Goal: Task Accomplishment & Management: Use online tool/utility

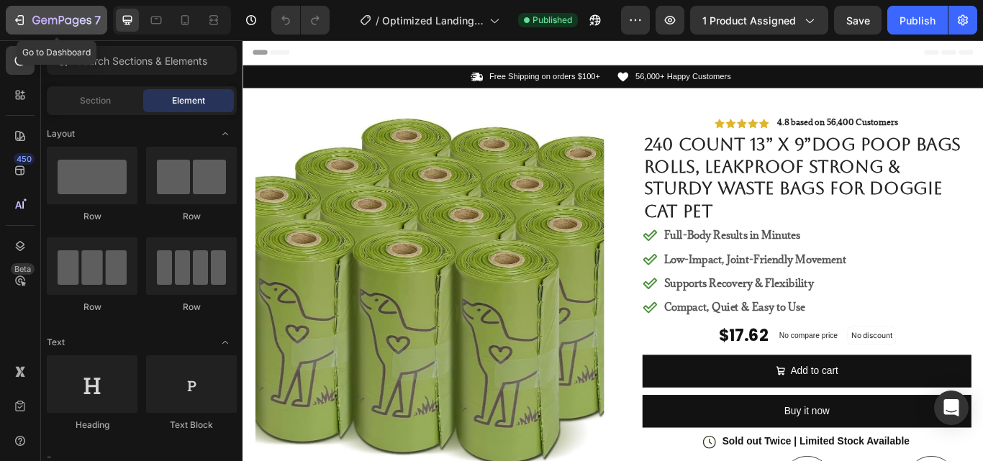
click at [17, 17] on icon "button" at bounding box center [19, 20] width 14 height 14
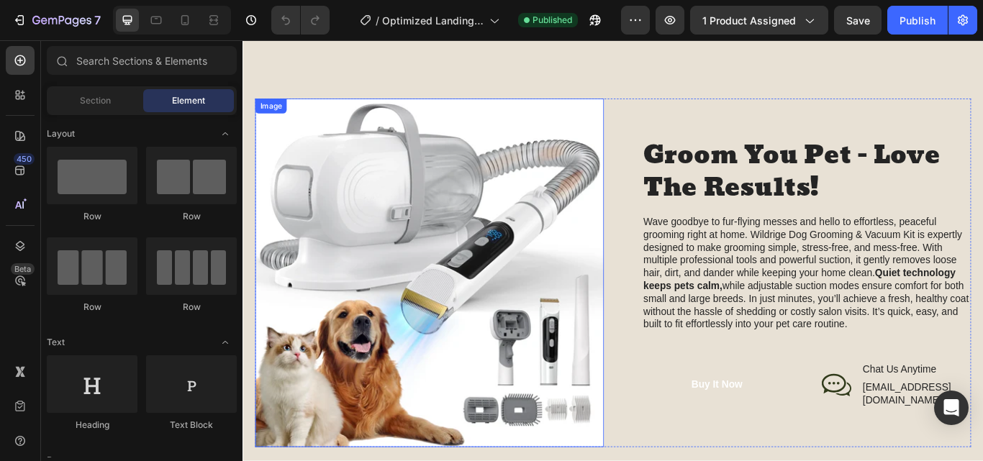
scroll to position [1439, 0]
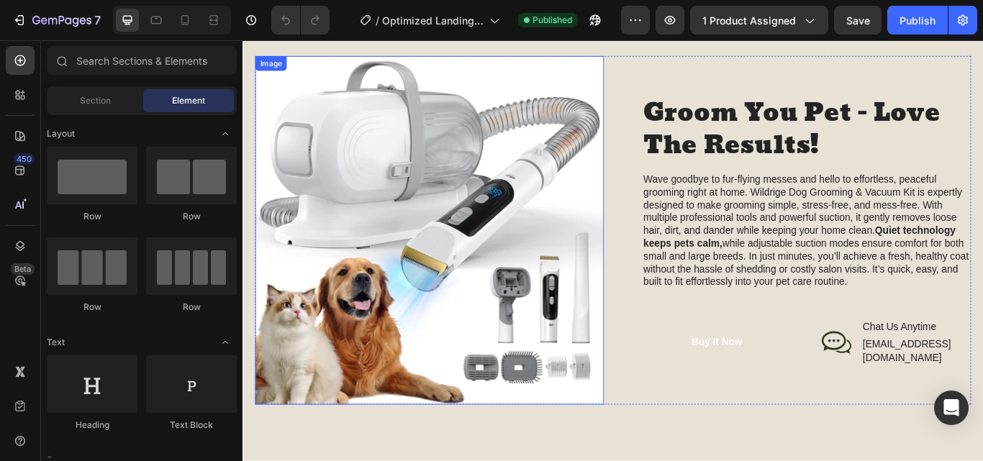
click at [491, 213] on img at bounding box center [460, 262] width 406 height 406
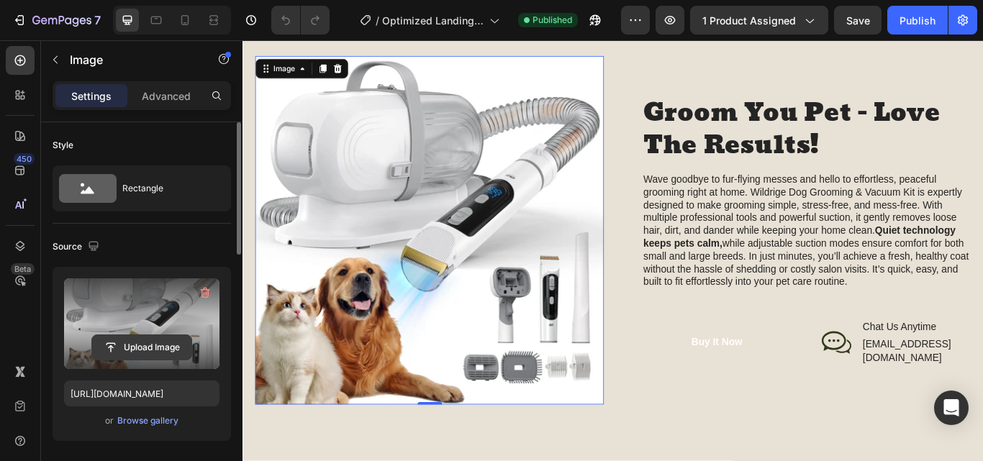
click at [135, 350] on input "file" at bounding box center [141, 347] width 99 height 24
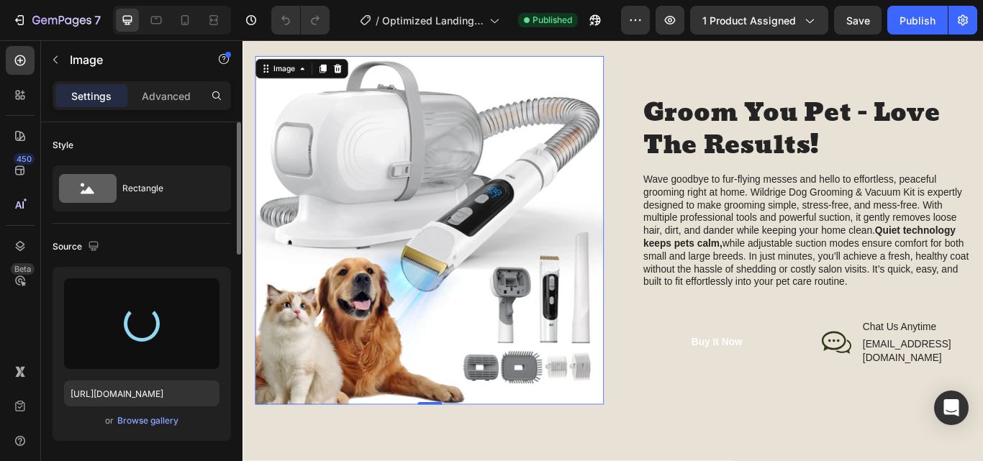
type input "[URL][DOMAIN_NAME]"
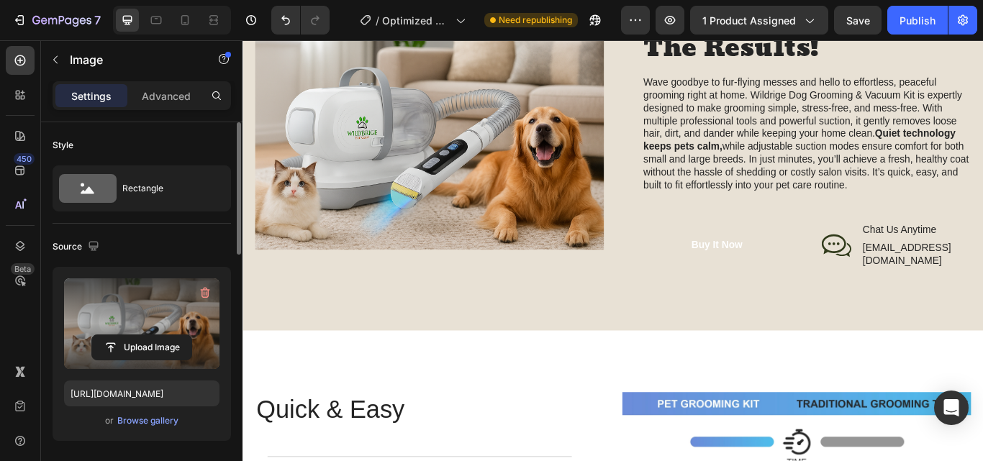
scroll to position [1511, 0]
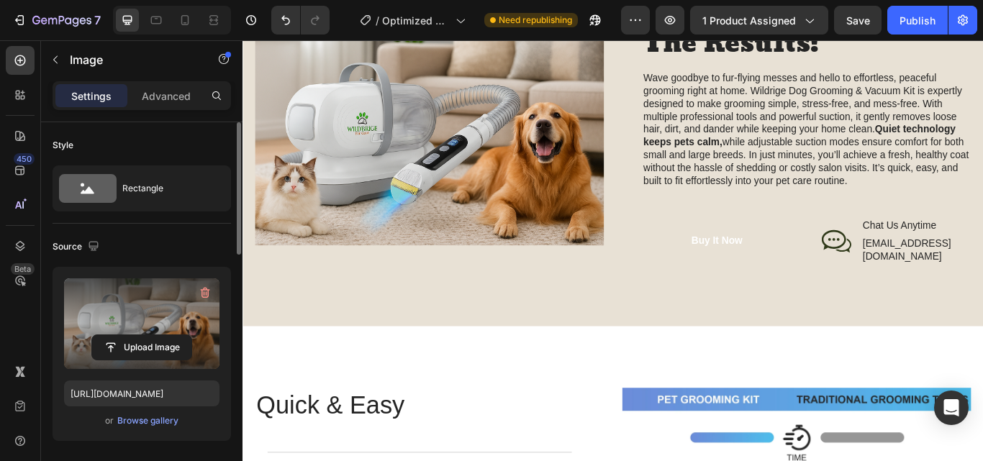
click at [488, 222] on img at bounding box center [460, 144] width 406 height 271
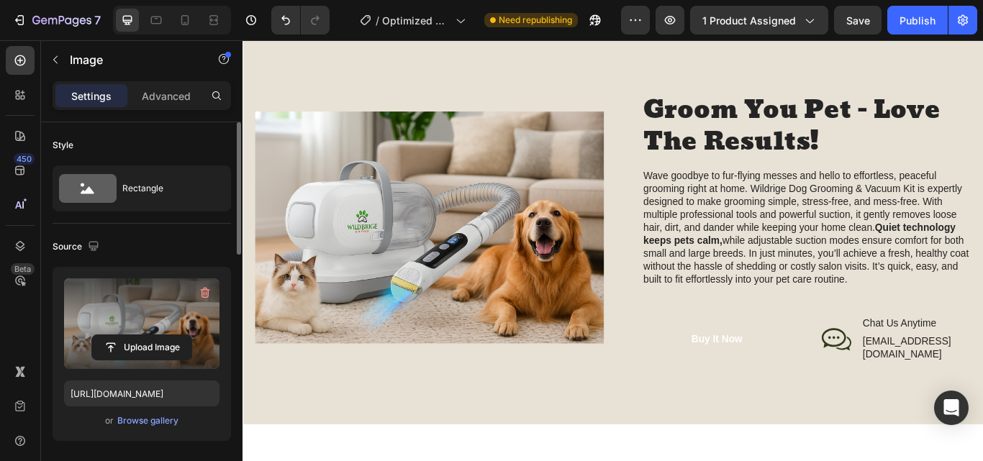
scroll to position [1367, 0]
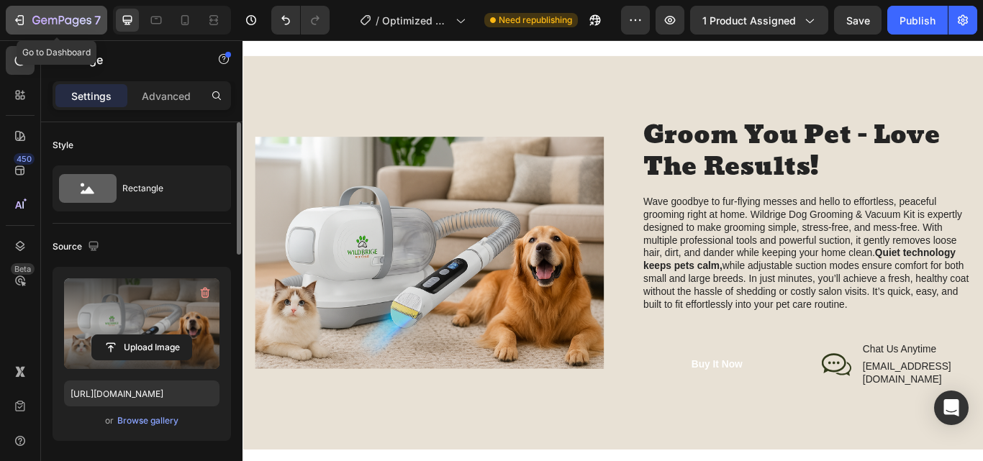
click at [17, 17] on icon "button" at bounding box center [19, 20] width 14 height 14
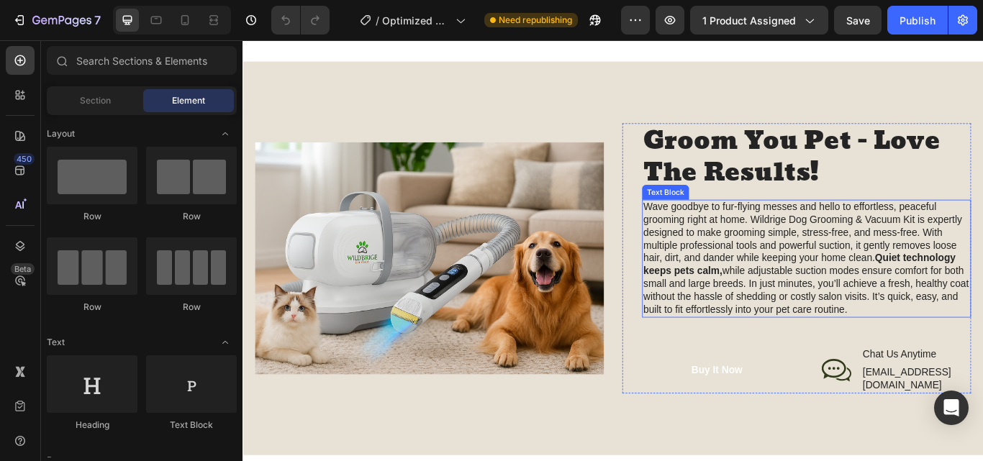
scroll to position [1367, 0]
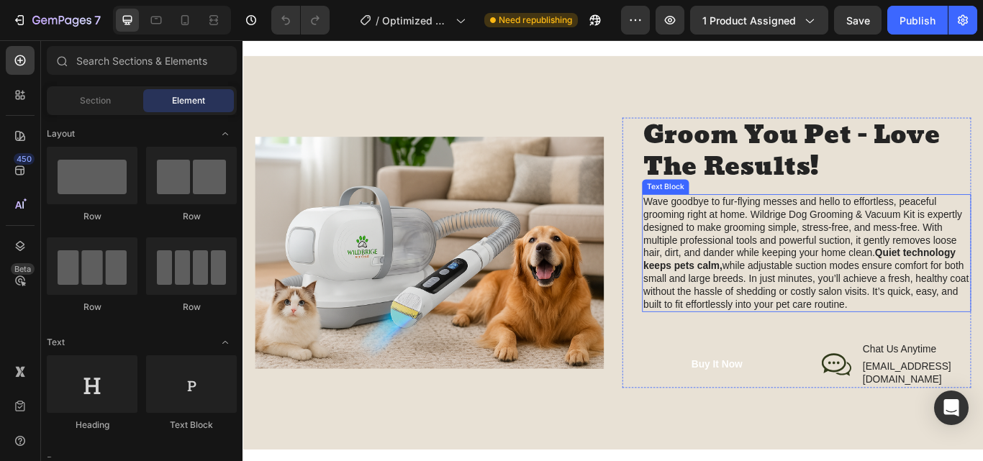
click at [867, 244] on p "Wave goodbye to fur-flying messes and hello to effortless, peaceful grooming ri…" at bounding box center [899, 289] width 381 height 135
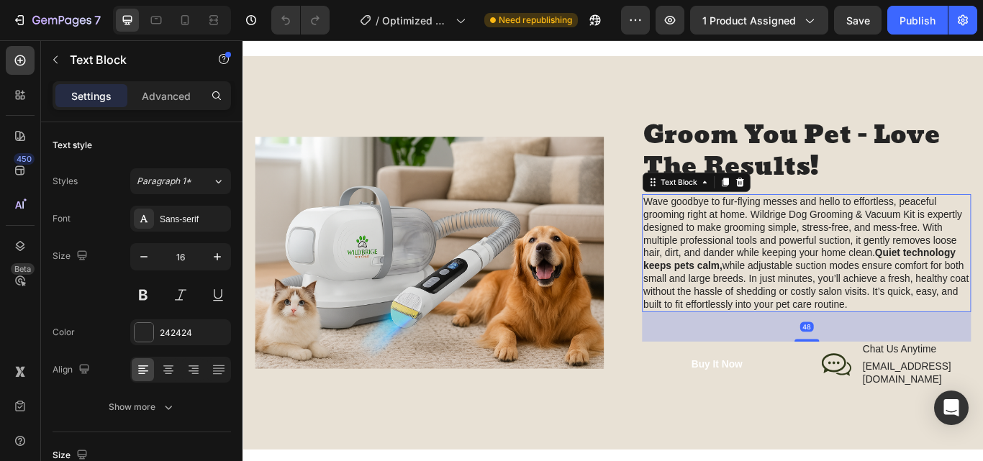
click at [872, 245] on p "Wave goodbye to fur-flying messes and hello to effortless, peaceful grooming ri…" at bounding box center [899, 289] width 381 height 135
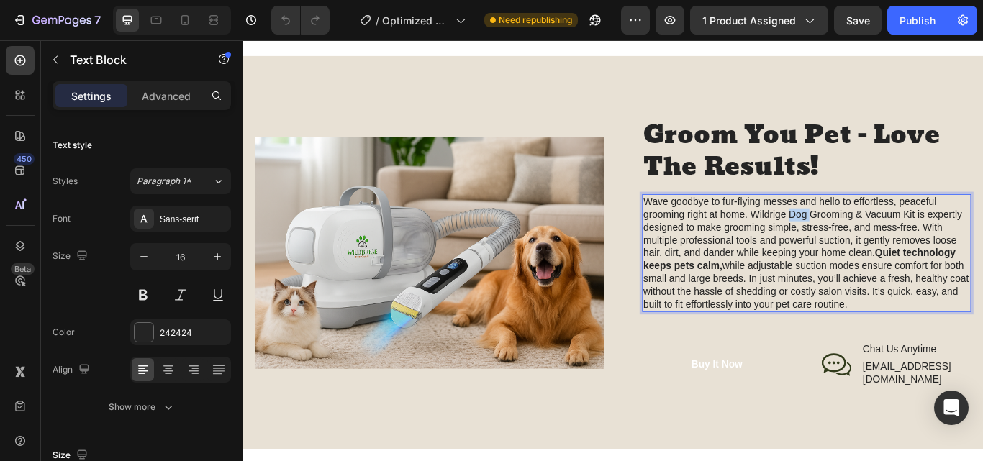
click at [872, 245] on p "Wave goodbye to fur-flying messes and hello to effortless, peaceful grooming ri…" at bounding box center [899, 289] width 381 height 135
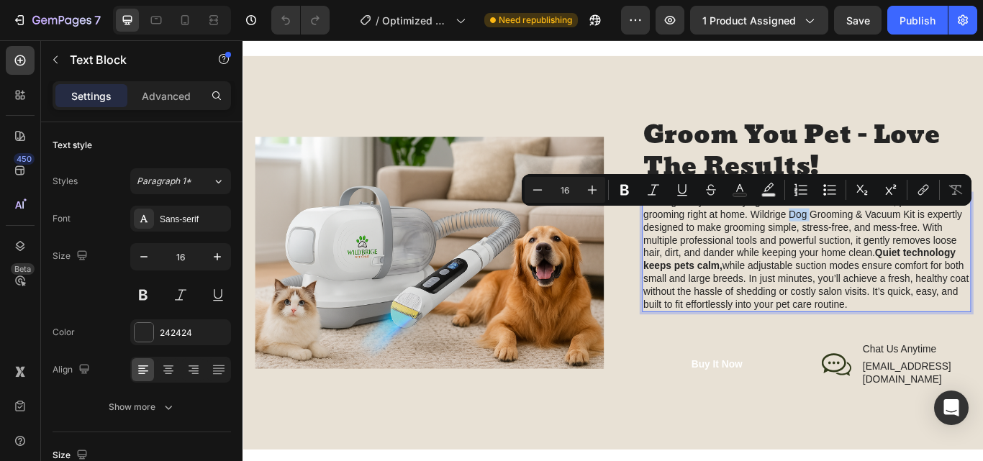
click at [872, 245] on p "Wave goodbye to fur-flying messes and hello to effortless, peaceful grooming ri…" at bounding box center [899, 289] width 381 height 135
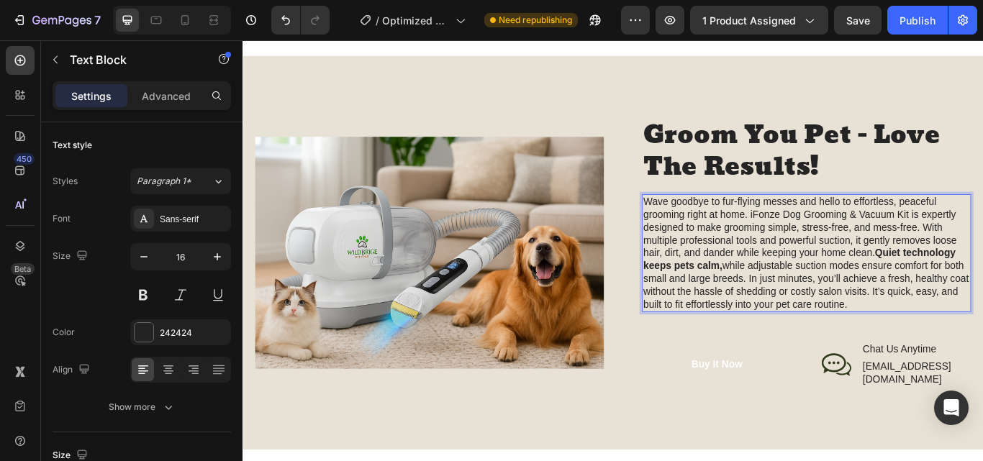
click at [847, 241] on p "Wave goodbye to fur-flying messes and hello to effortless, peaceful grooming ri…" at bounding box center [899, 289] width 381 height 135
click at [827, 240] on p "Wave goodbye to fur-flying messes and hello to effortless, peaceful grooming ri…" at bounding box center [899, 289] width 381 height 135
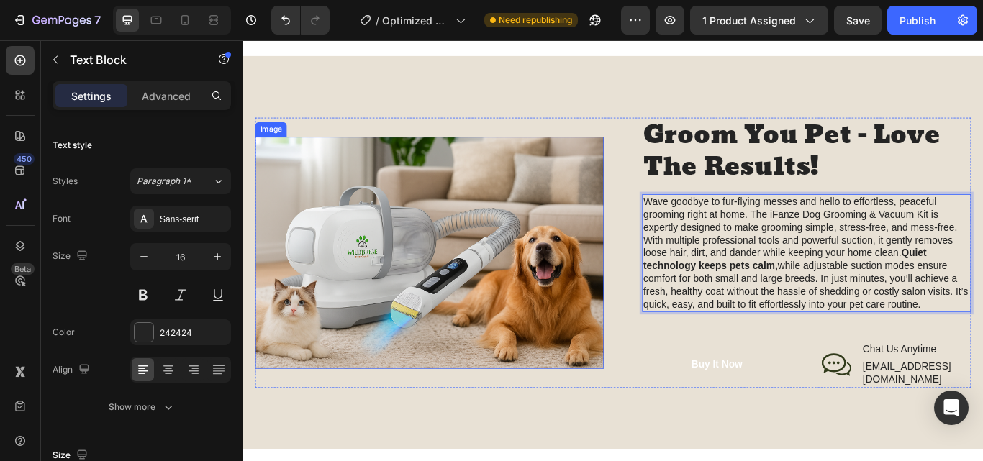
click at [493, 365] on img at bounding box center [460, 288] width 406 height 271
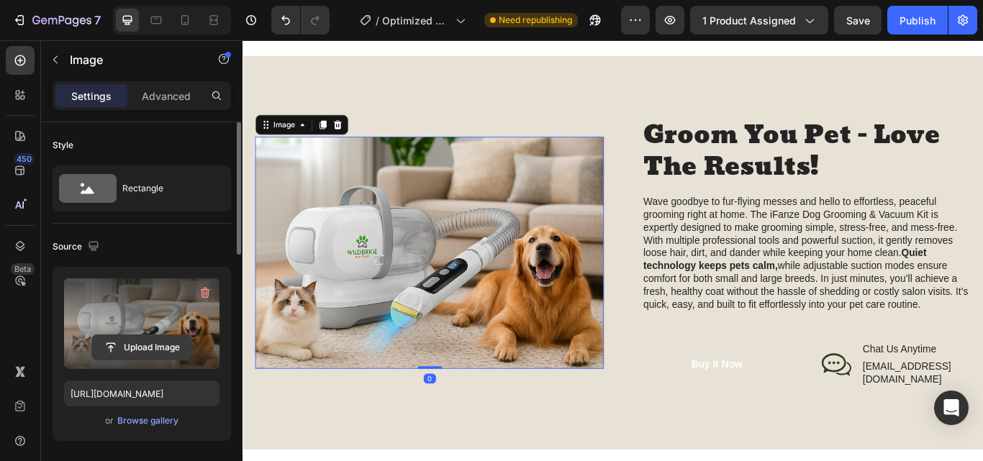
click at [127, 349] on input "file" at bounding box center [141, 347] width 99 height 24
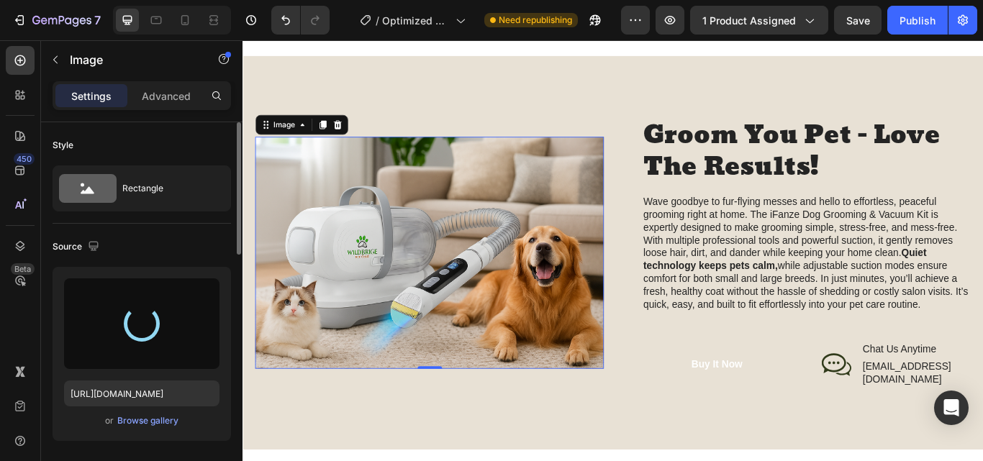
type input "[URL][DOMAIN_NAME]"
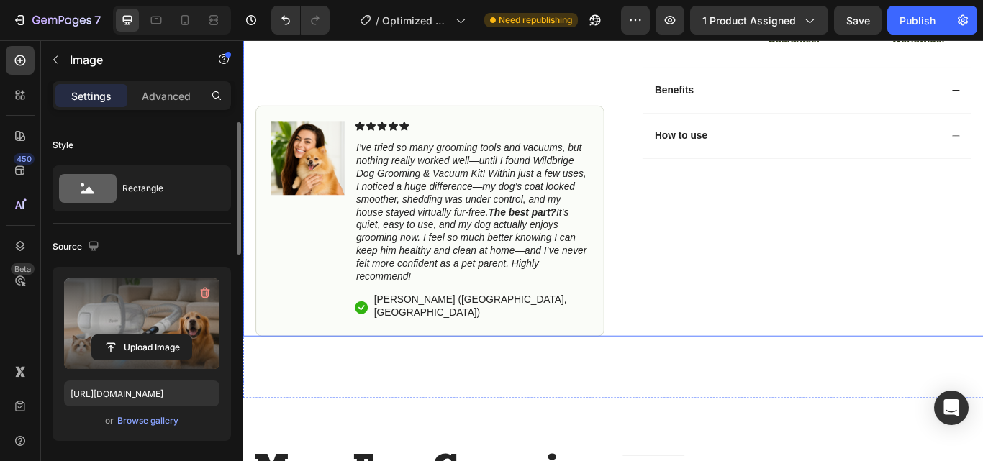
scroll to position [504, 0]
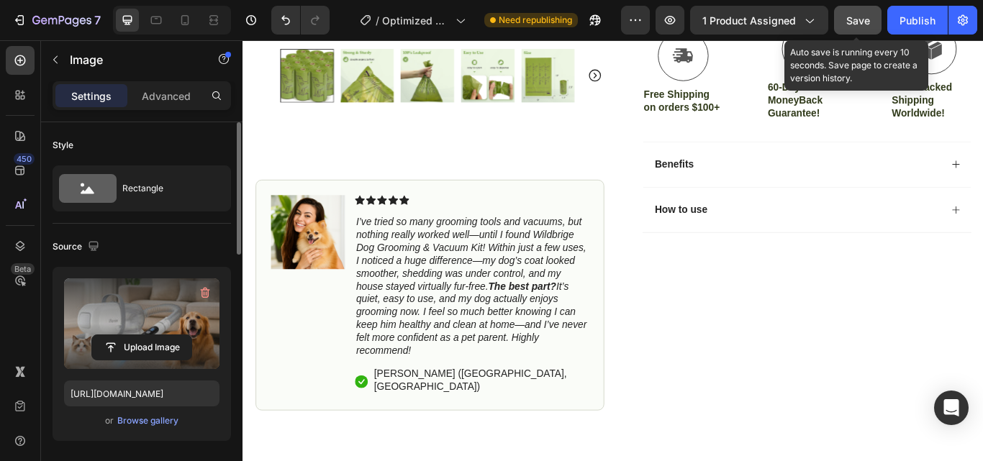
click at [869, 10] on button "Save" at bounding box center [857, 20] width 47 height 29
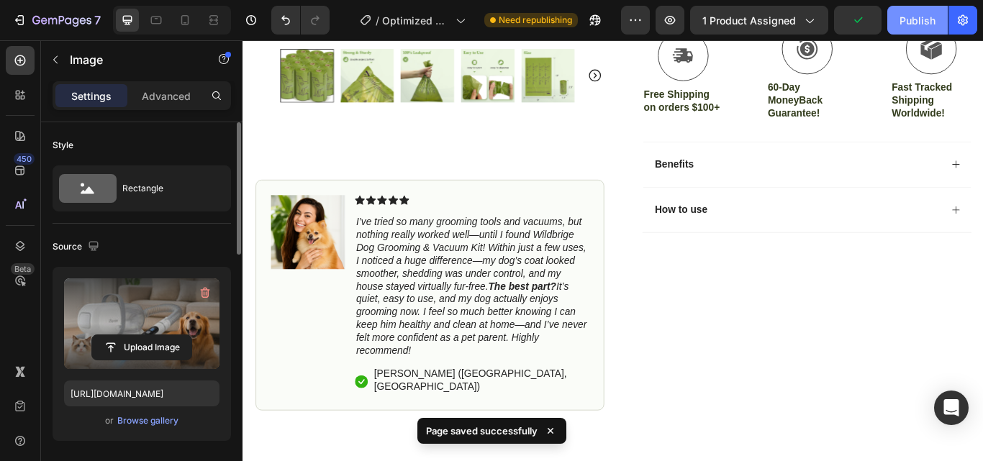
click at [904, 19] on div "Publish" at bounding box center [917, 20] width 36 height 15
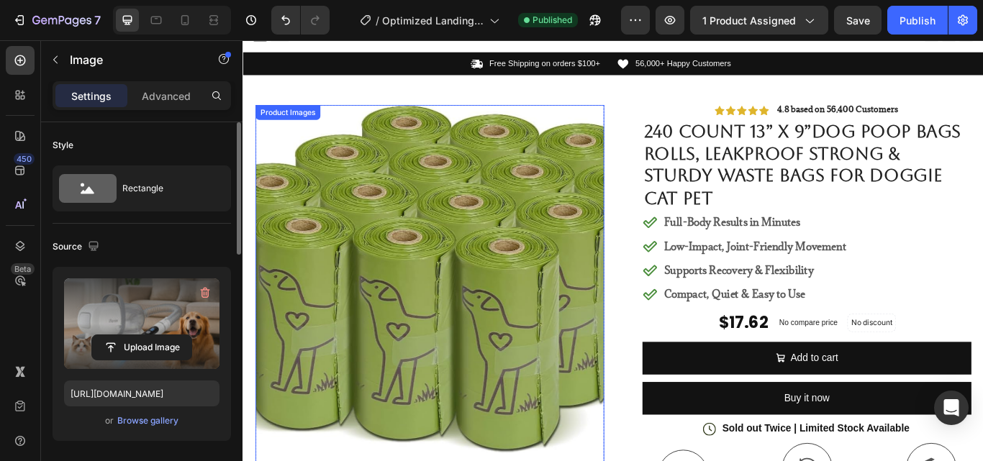
scroll to position [0, 0]
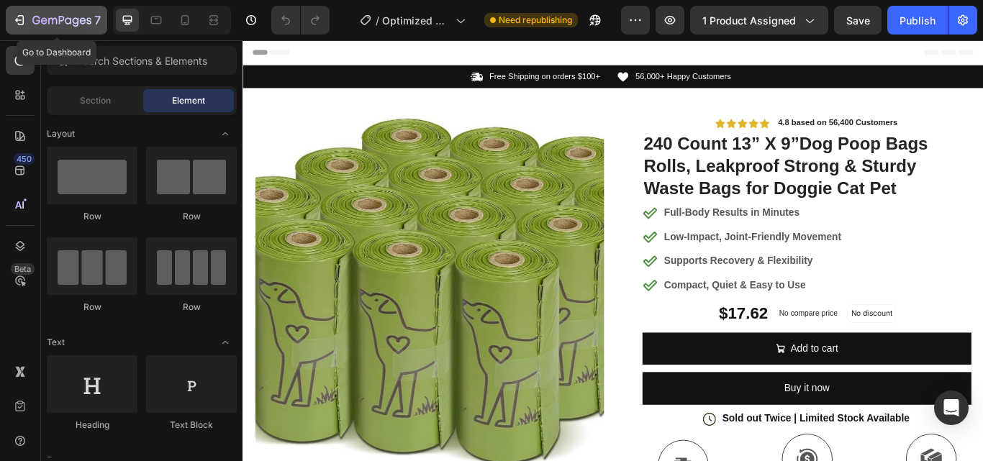
click at [48, 20] on icon "button" at bounding box center [52, 21] width 9 height 6
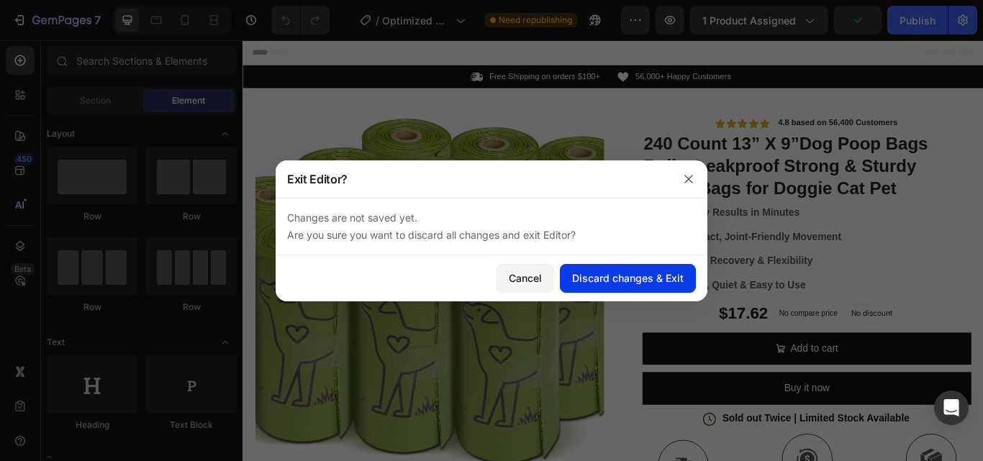
click at [614, 278] on div "Discard changes & Exit" at bounding box center [628, 277] width 112 height 15
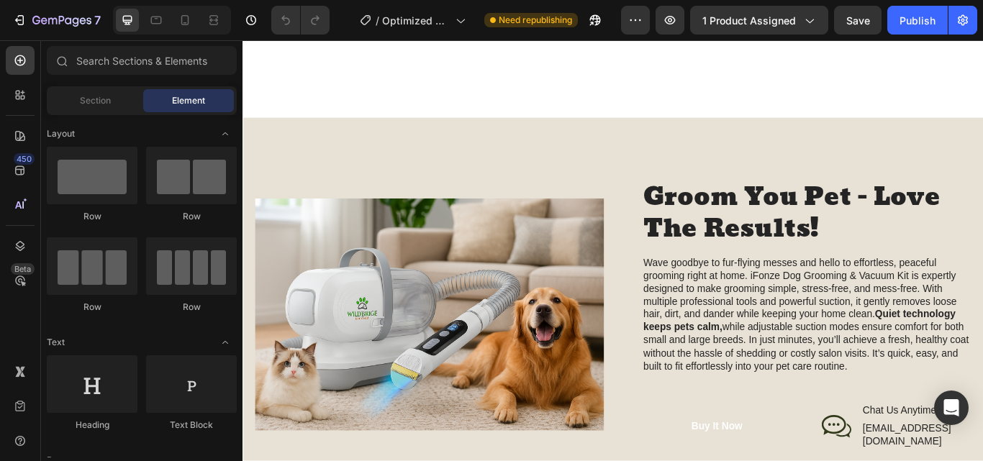
scroll to position [1511, 0]
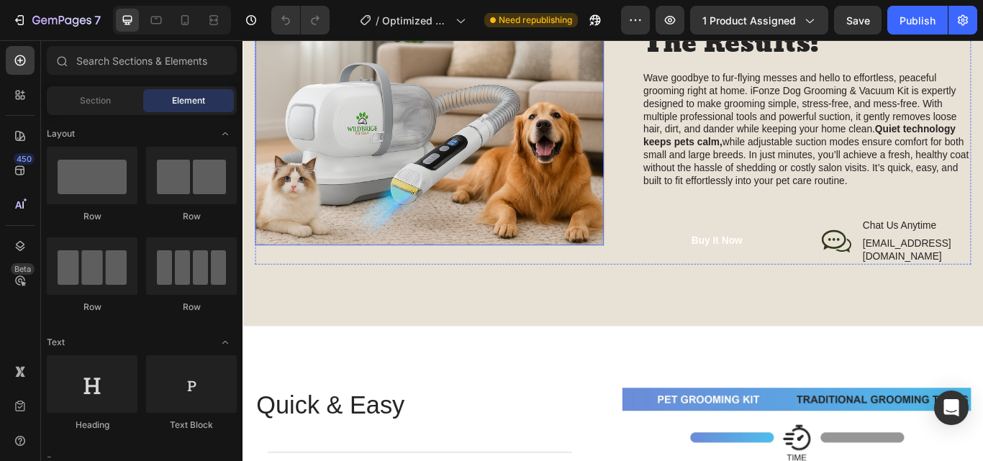
click at [514, 204] on img at bounding box center [460, 144] width 406 height 271
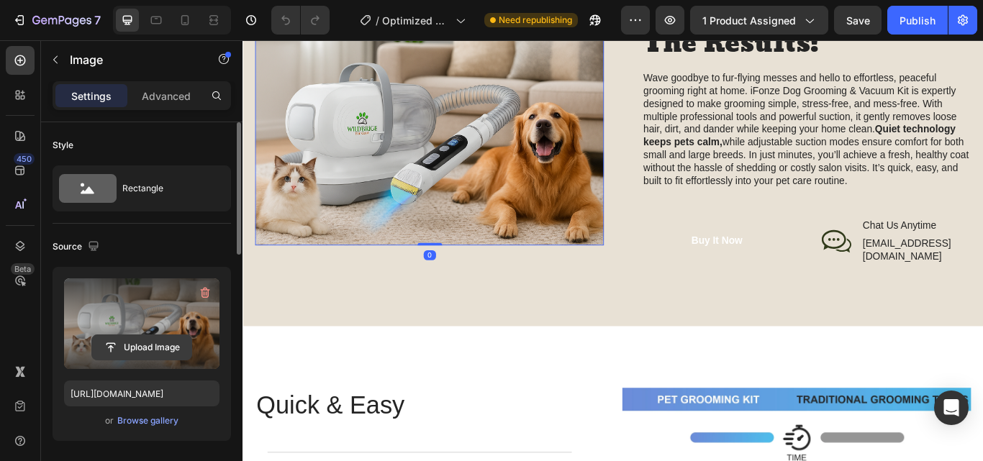
click at [139, 347] on input "file" at bounding box center [141, 347] width 99 height 24
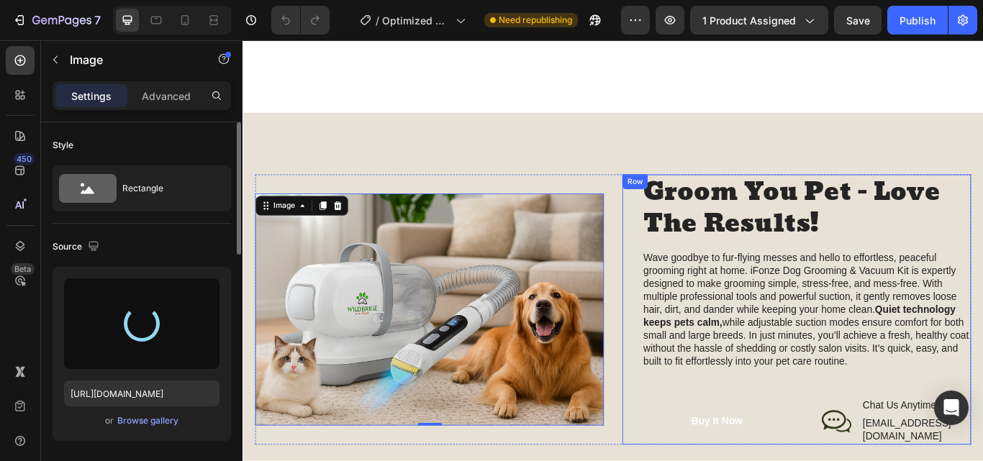
scroll to position [1295, 0]
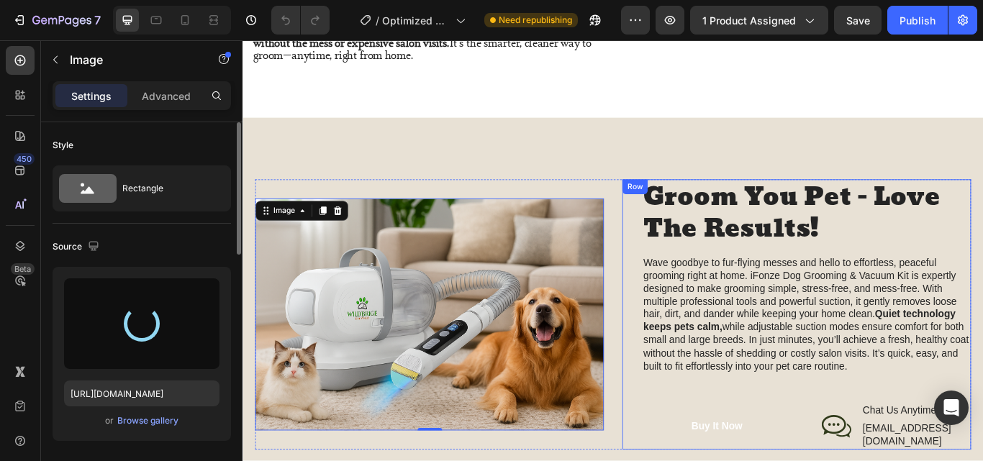
type input "[URL][DOMAIN_NAME]"
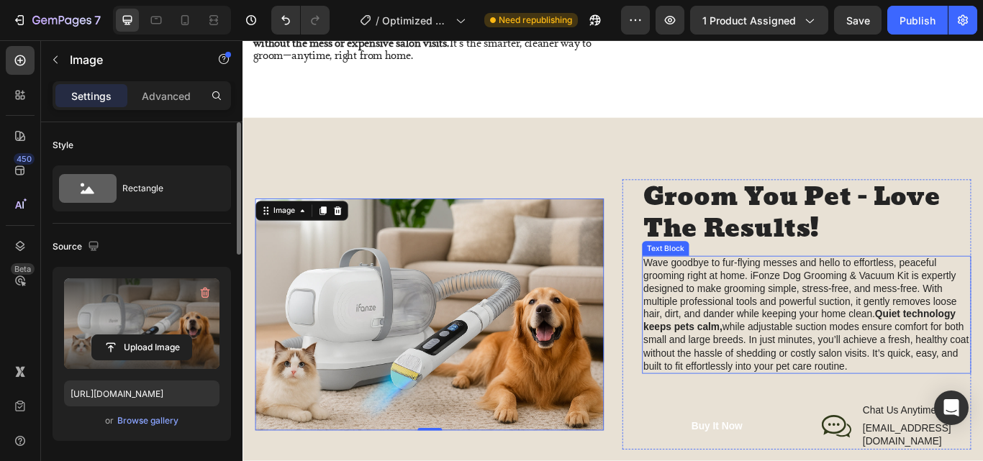
click at [864, 311] on p "Wave goodbye to fur-flying messes and hello to effortless, peaceful grooming ri…" at bounding box center [899, 361] width 381 height 135
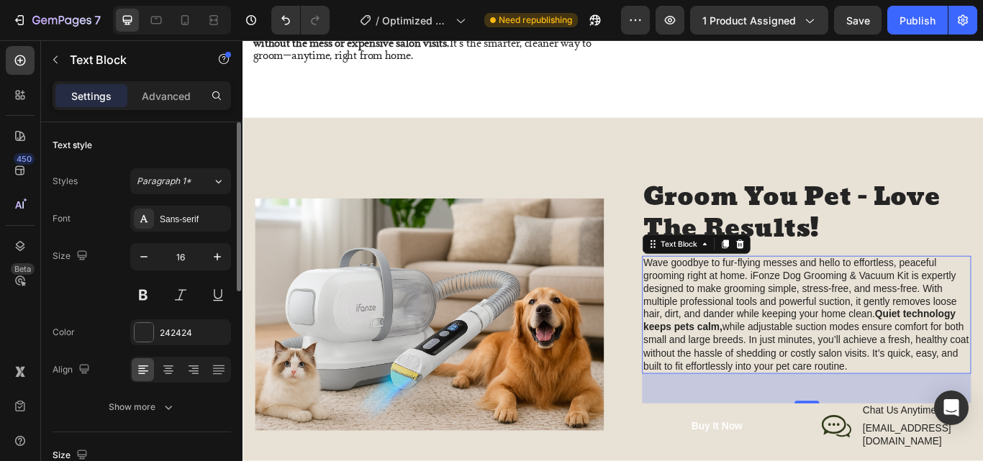
click at [869, 314] on p "Wave goodbye to fur-flying messes and hello to effortless, peaceful grooming ri…" at bounding box center [899, 361] width 381 height 135
